Goal: Task Accomplishment & Management: Complete application form

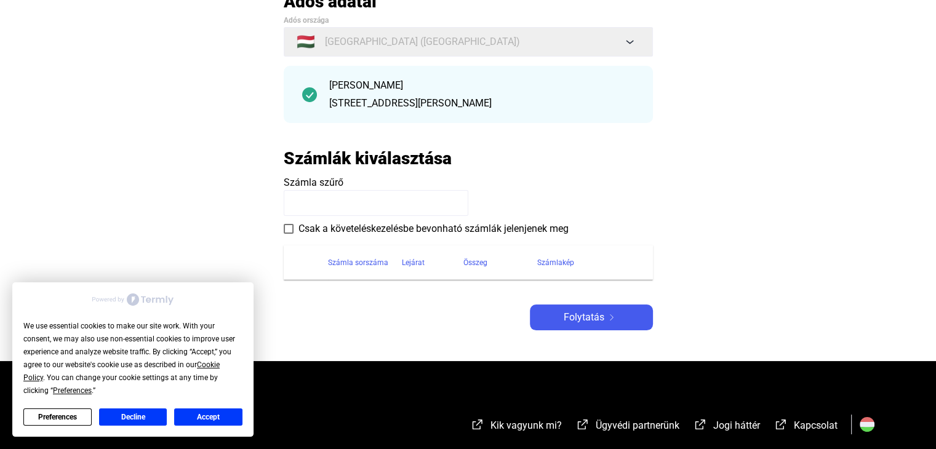
scroll to position [123, 0]
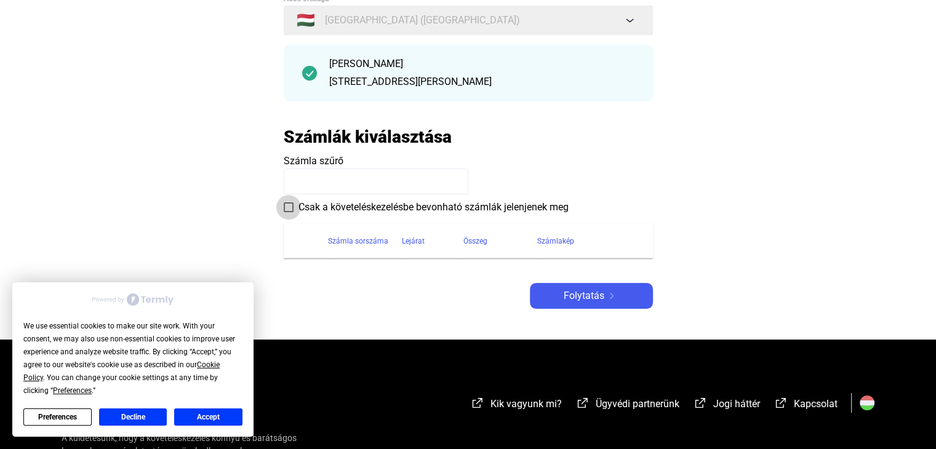
click at [288, 207] on span at bounding box center [289, 207] width 10 height 10
click at [577, 296] on span "Folytatás" at bounding box center [584, 296] width 41 height 15
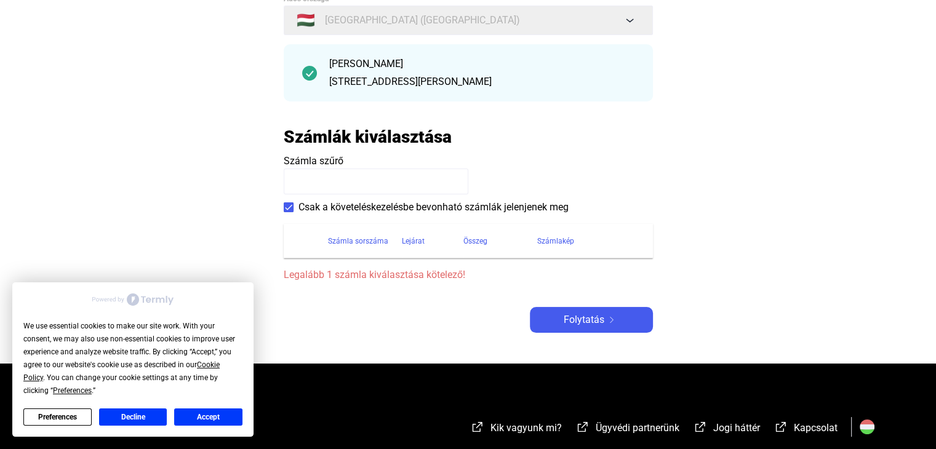
click at [312, 190] on input at bounding box center [376, 182] width 185 height 26
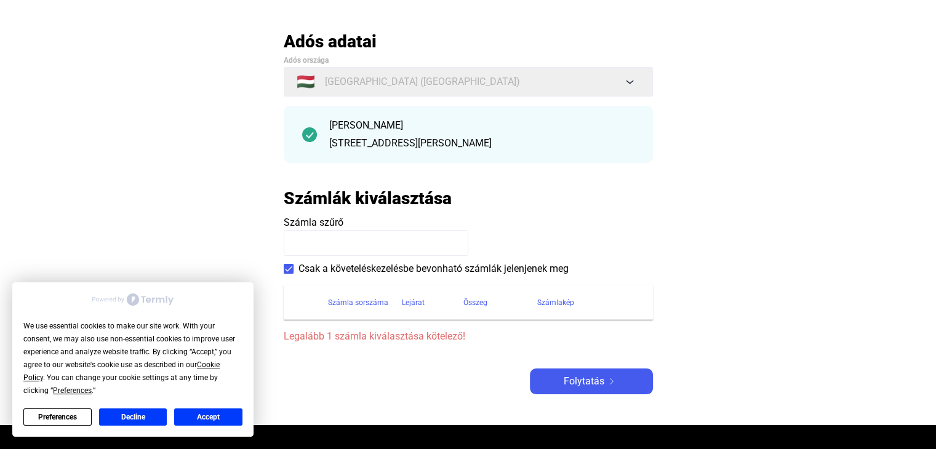
click at [351, 145] on div "[STREET_ADDRESS][PERSON_NAME]" at bounding box center [481, 143] width 305 height 15
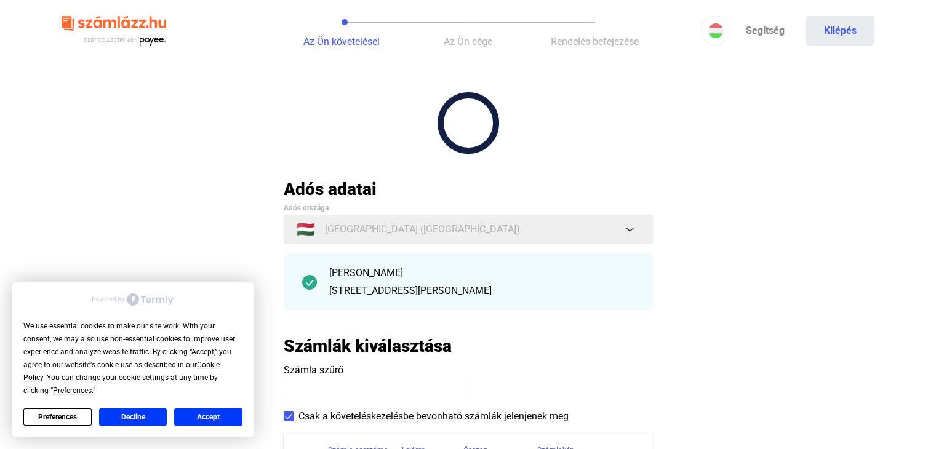
click at [172, 193] on main "Automatikusan mentve Adós adatai Adós országa 🇭🇺 [GEOGRAPHIC_DATA] ([GEOGRAPHIC…" at bounding box center [468, 332] width 936 height 481
click at [348, 41] on span "Az Ön követelései" at bounding box center [341, 42] width 76 height 12
click at [650, 100] on main "Automatikusan mentve Adós adatai Adós országa 🇭🇺 [GEOGRAPHIC_DATA] ([GEOGRAPHIC…" at bounding box center [468, 332] width 936 height 481
